Goal: Task Accomplishment & Management: Manage account settings

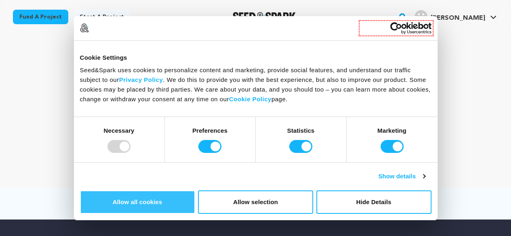
click at [195, 191] on button "Allow all cookies" at bounding box center [137, 202] width 115 height 23
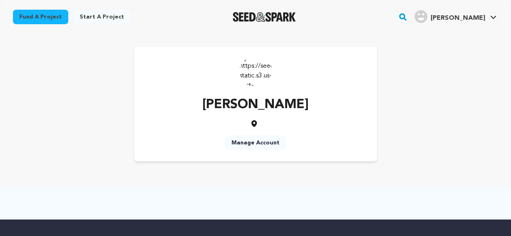
click at [442, 126] on div "[PERSON_NAME] Manage Account" at bounding box center [255, 104] width 485 height 115
click at [251, 142] on link "Manage Account" at bounding box center [255, 143] width 61 height 15
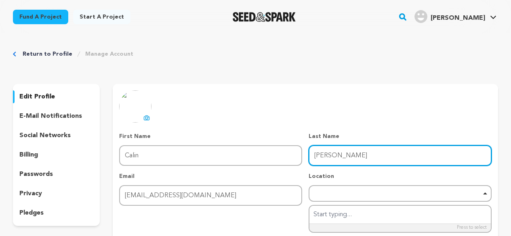
click at [322, 145] on input "Frank" at bounding box center [399, 155] width 183 height 21
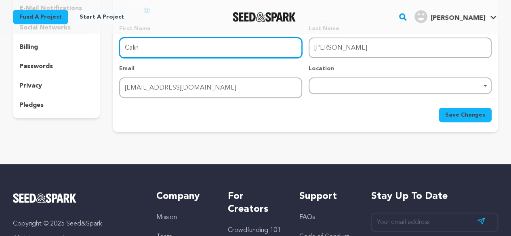
drag, startPoint x: 195, startPoint y: 53, endPoint x: 192, endPoint y: 70, distance: 17.3
click at [195, 53] on input "Calin" at bounding box center [210, 48] width 183 height 21
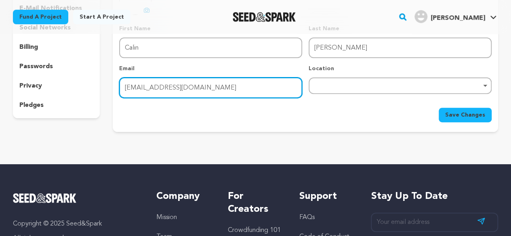
click at [190, 86] on input "frankcalin@wecustomboxes.com" at bounding box center [210, 88] width 183 height 21
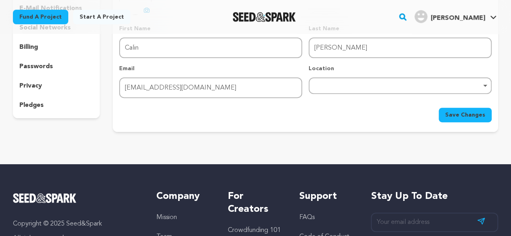
click at [116, 115] on div "uploading spinner upload profile image First Name First Name Calin Last Name La…" at bounding box center [305, 53] width 385 height 140
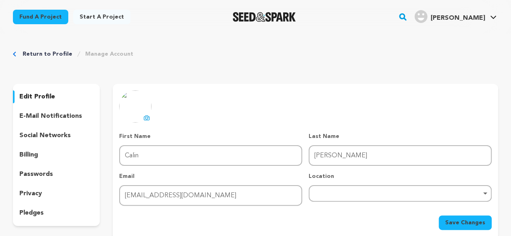
scroll to position [0, 0]
click at [44, 99] on p "edit profile" at bounding box center [37, 97] width 36 height 10
click at [52, 133] on p "social networks" at bounding box center [44, 136] width 51 height 10
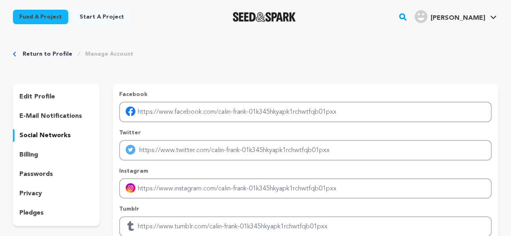
click at [63, 114] on p "e-mail notifications" at bounding box center [50, 116] width 63 height 10
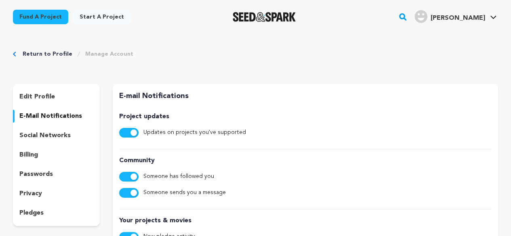
scroll to position [134, 0]
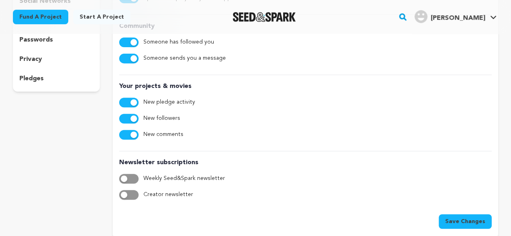
click at [51, 80] on div "pledges" at bounding box center [56, 78] width 87 height 13
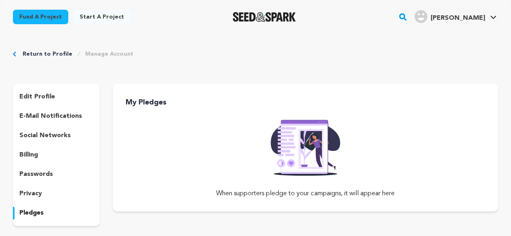
click at [29, 195] on p "privacy" at bounding box center [30, 194] width 23 height 10
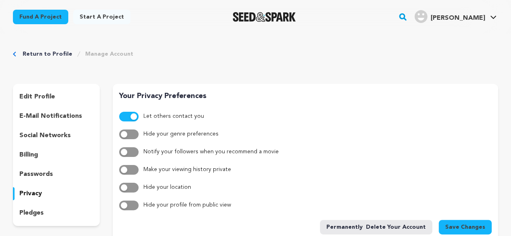
click at [34, 96] on p "edit profile" at bounding box center [37, 97] width 36 height 10
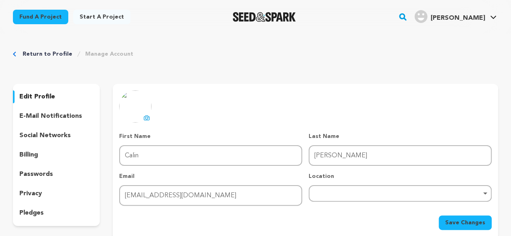
click at [35, 132] on p "social networks" at bounding box center [44, 136] width 51 height 10
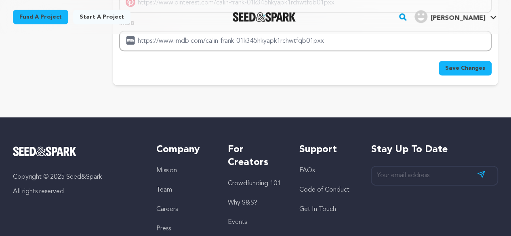
scroll to position [269, 0]
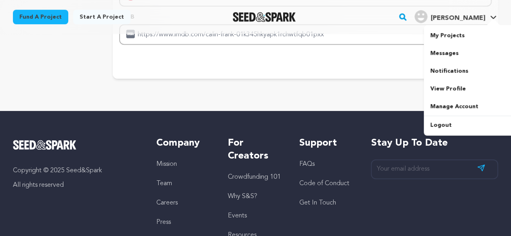
click at [474, 17] on span "[PERSON_NAME]" at bounding box center [457, 18] width 55 height 6
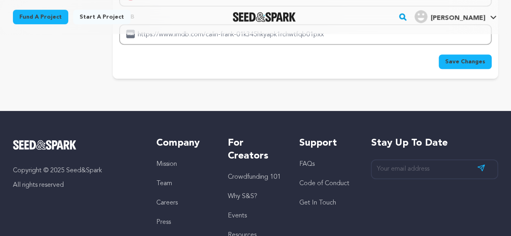
click at [474, 17] on span "[PERSON_NAME]" at bounding box center [457, 18] width 55 height 6
